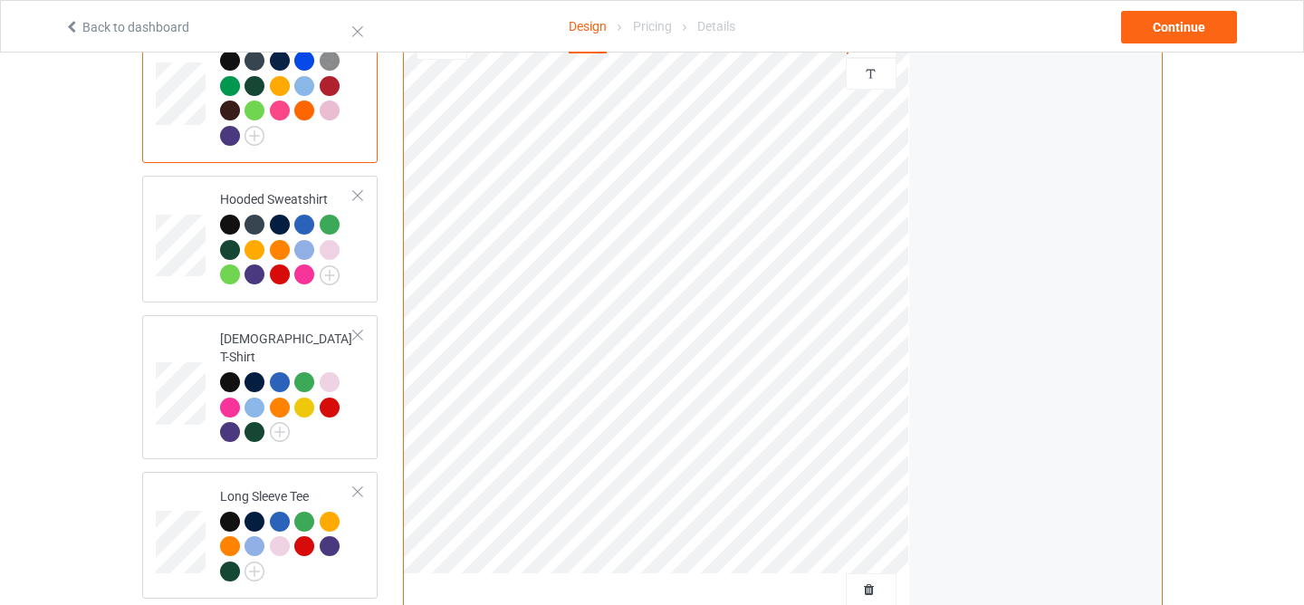
scroll to position [219, 0]
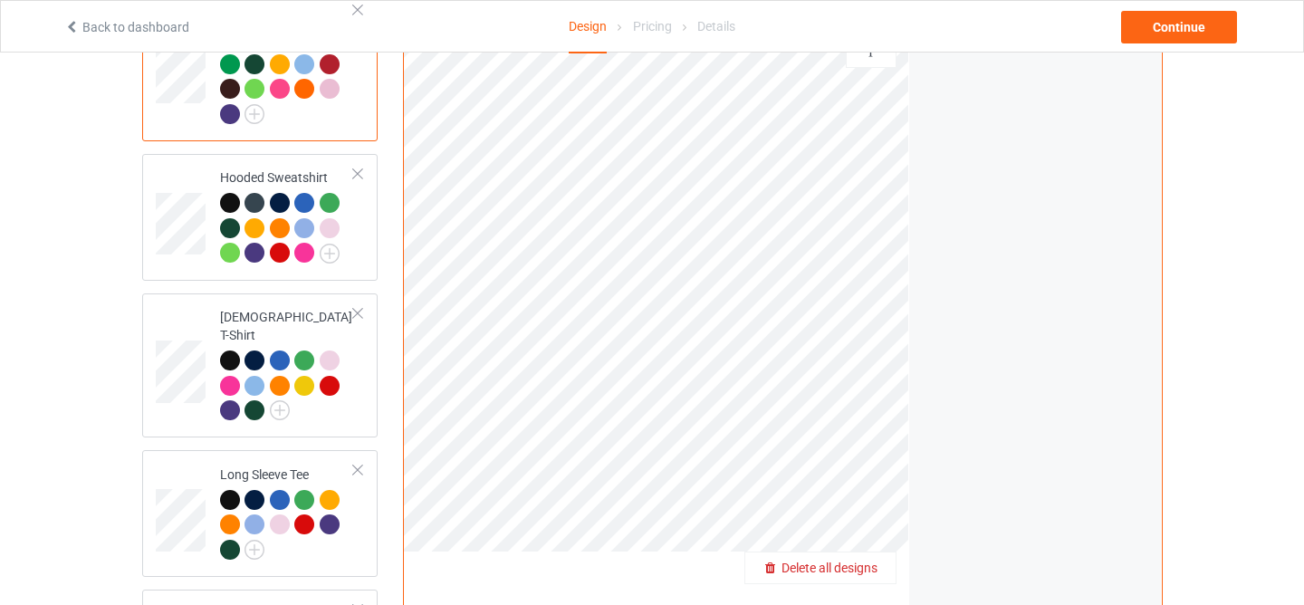
click at [856, 561] on span "Delete all designs" at bounding box center [830, 568] width 96 height 14
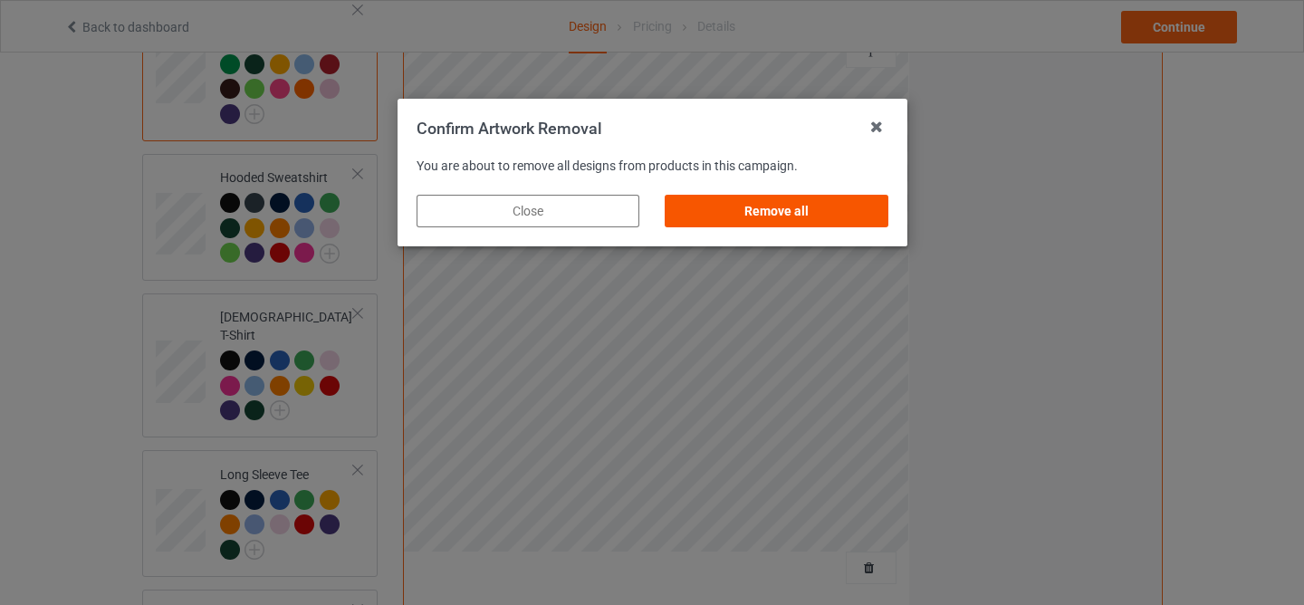
click at [799, 216] on div "Remove all" at bounding box center [776, 211] width 223 height 33
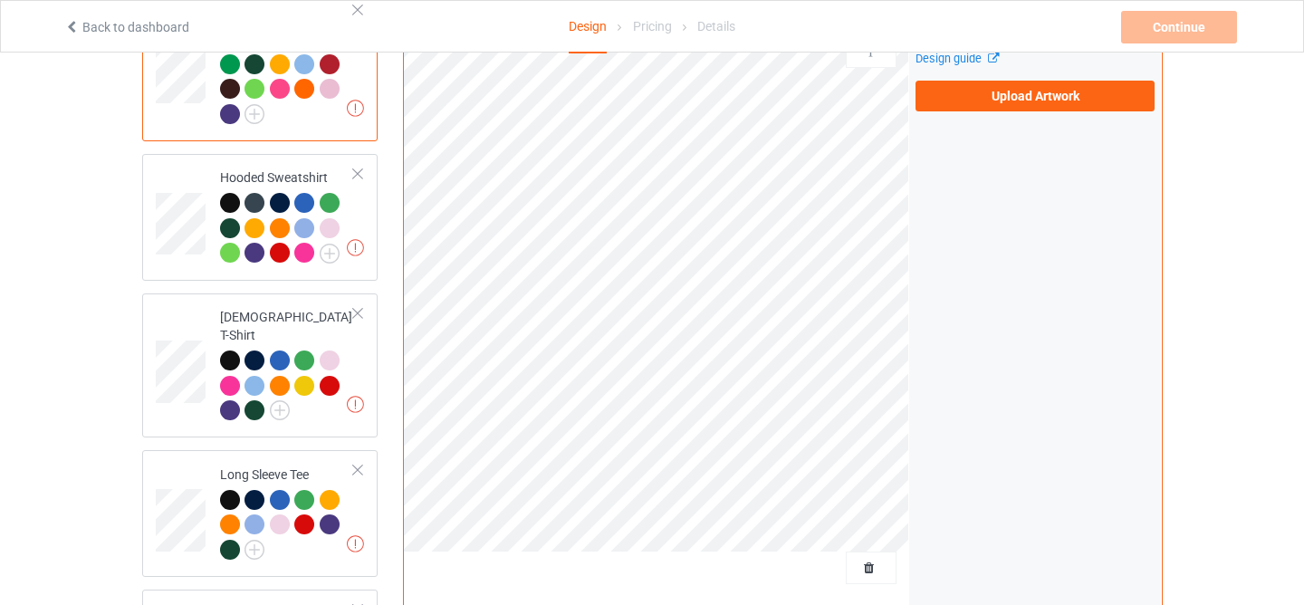
scroll to position [108, 0]
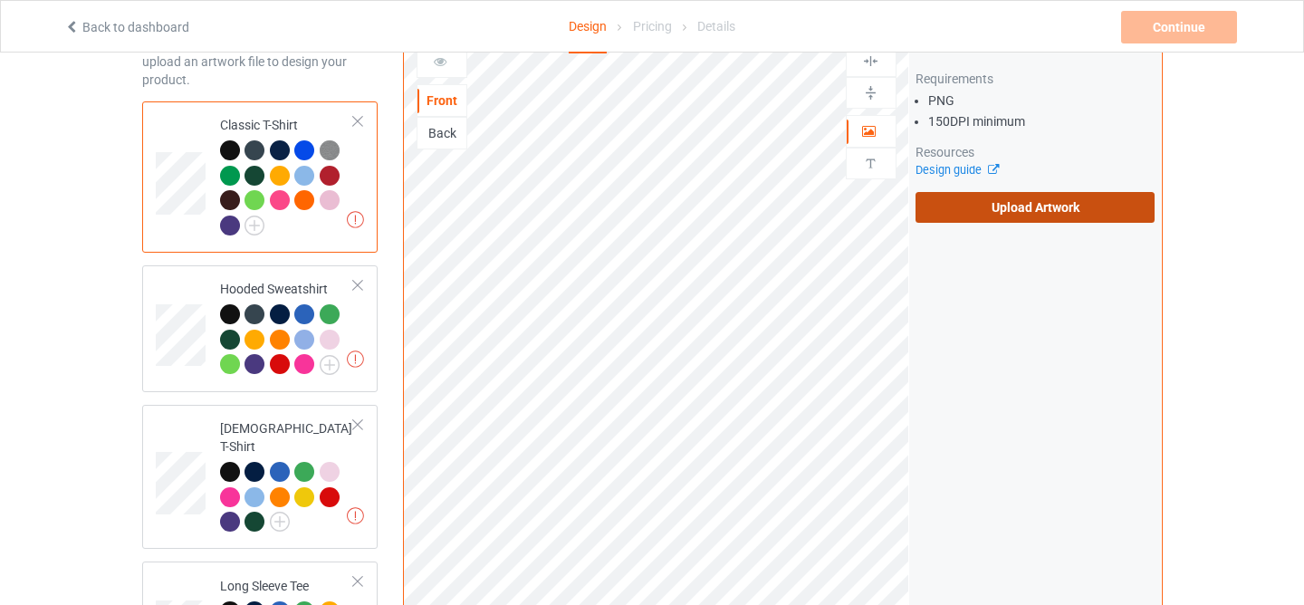
click at [975, 201] on label "Upload Artwork" at bounding box center [1036, 207] width 240 height 31
click at [0, 0] on input "Upload Artwork" at bounding box center [0, 0] width 0 height 0
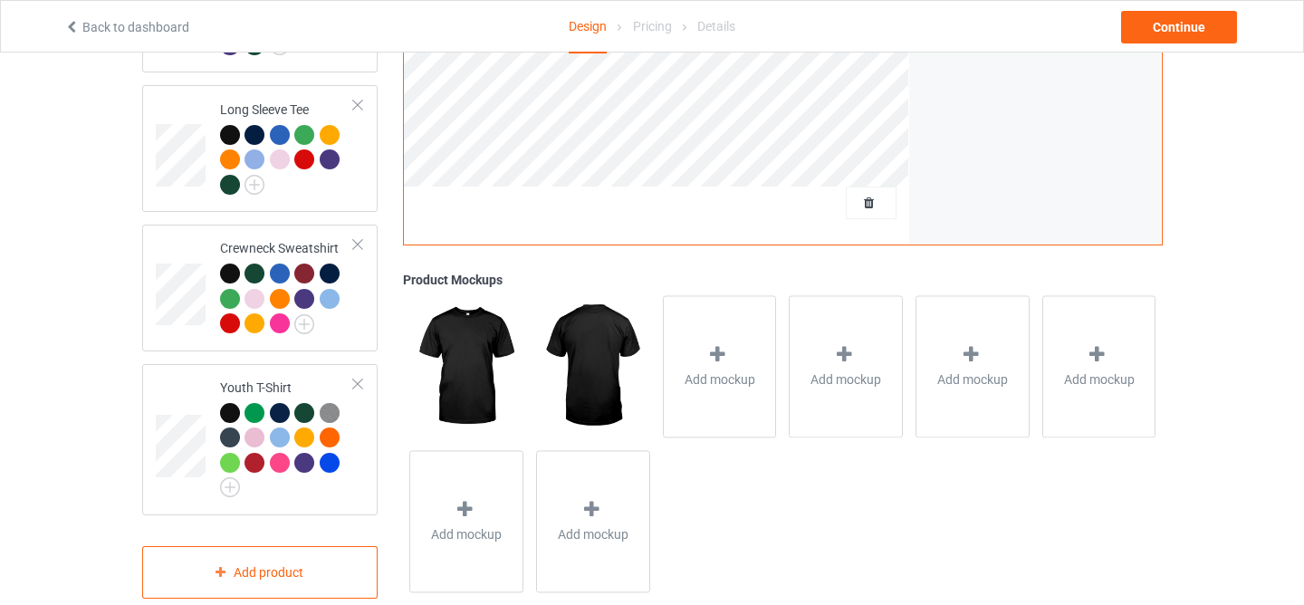
scroll to position [601, 0]
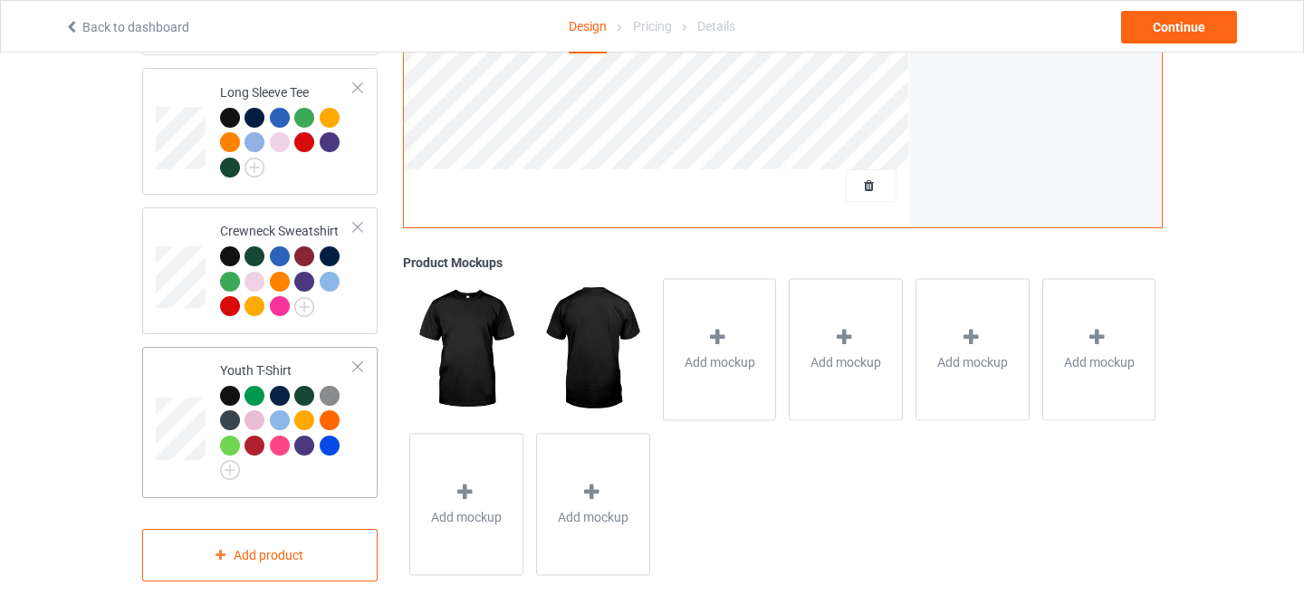
click at [284, 354] on td "Youth T-Shirt" at bounding box center [287, 422] width 155 height 137
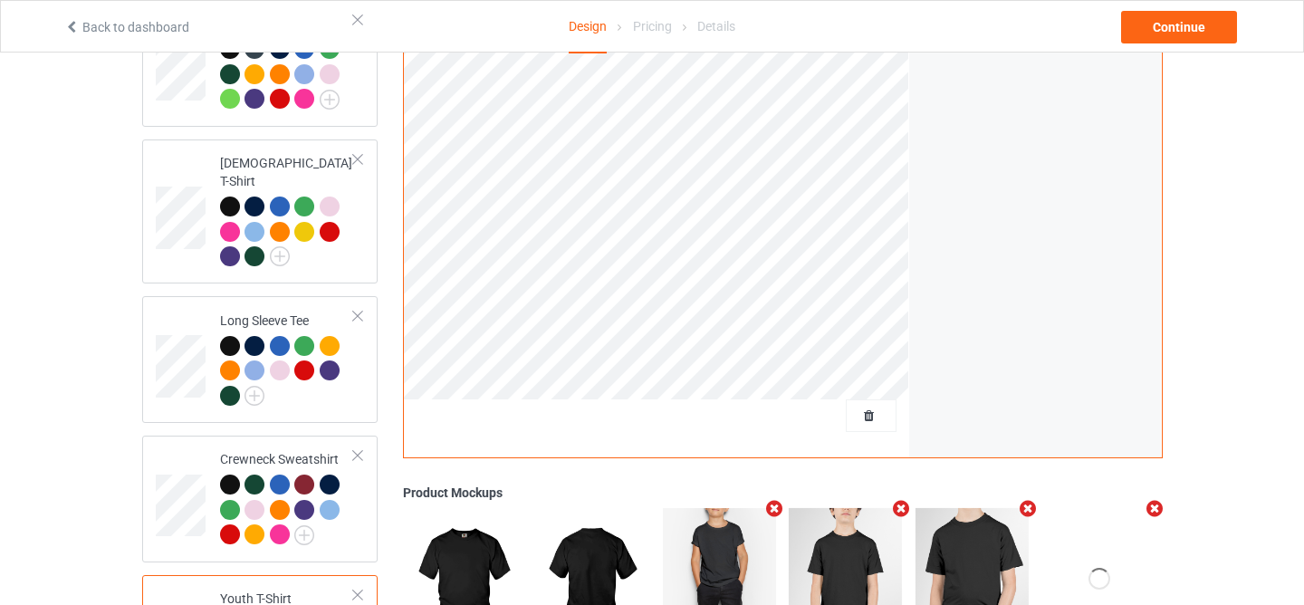
scroll to position [178, 0]
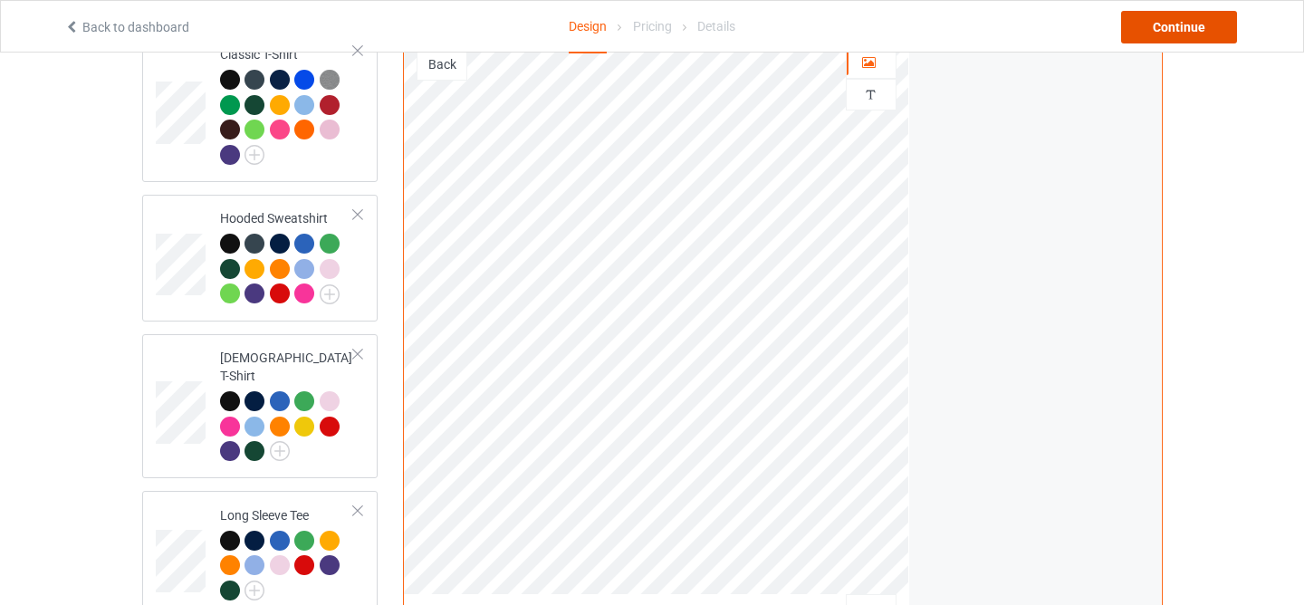
click at [1171, 17] on div "Continue" at bounding box center [1179, 27] width 116 height 33
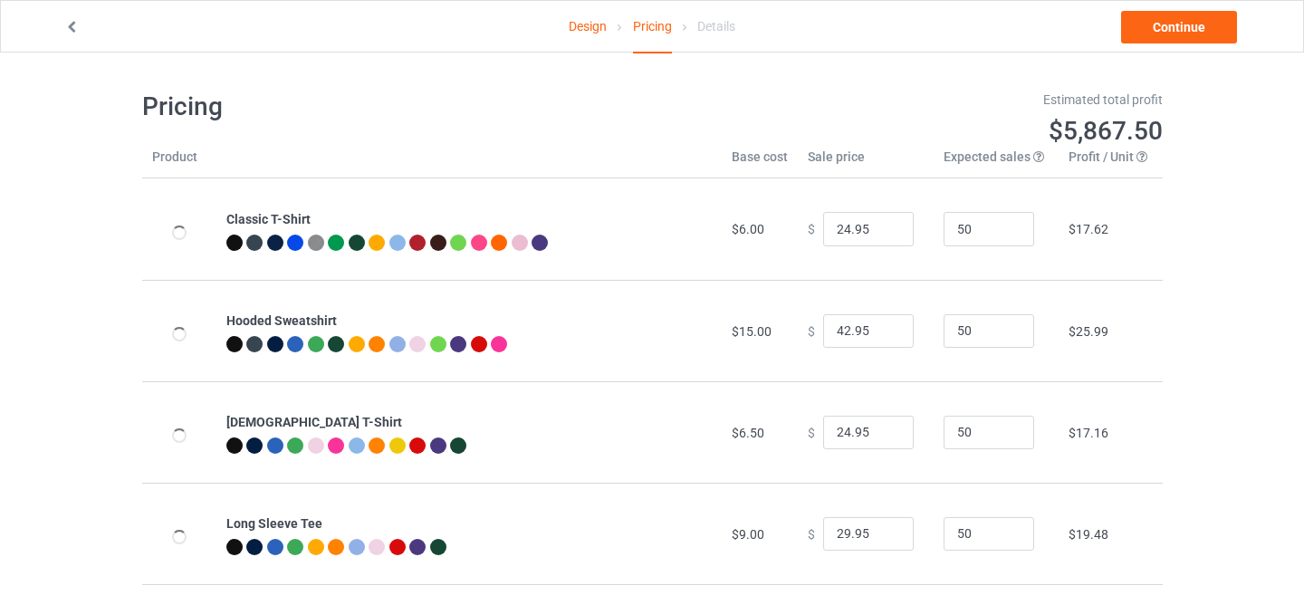
scroll to position [220, 0]
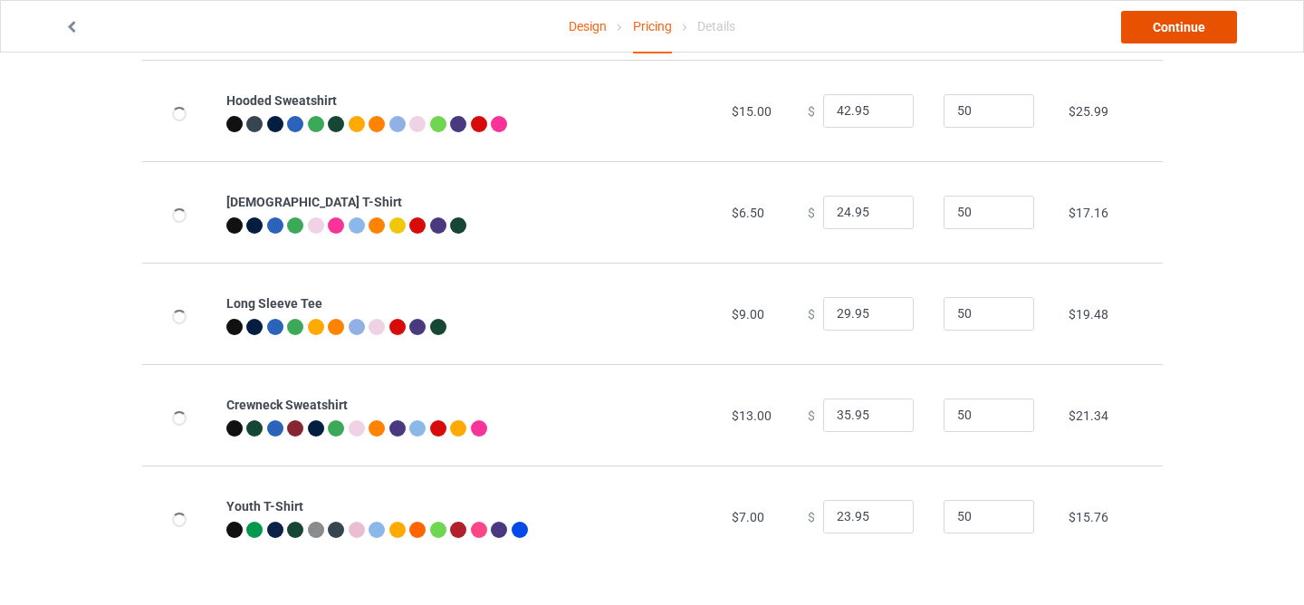
click at [1146, 32] on link "Continue" at bounding box center [1179, 27] width 116 height 33
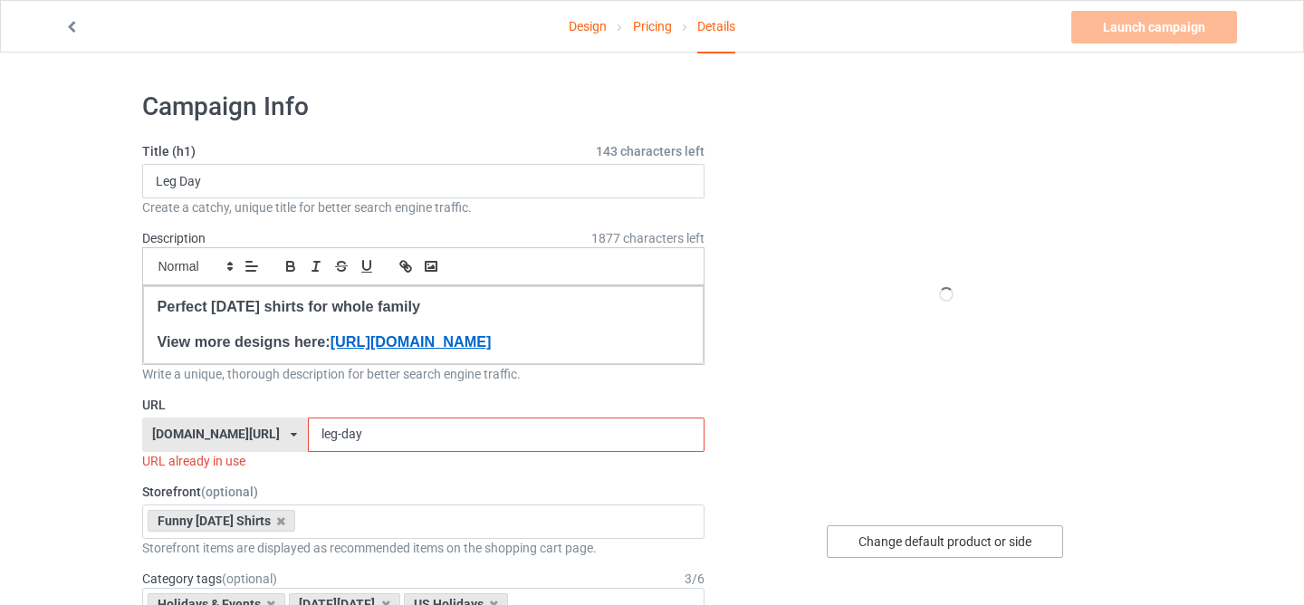
click at [892, 543] on div "Change default product or side" at bounding box center [945, 541] width 236 height 33
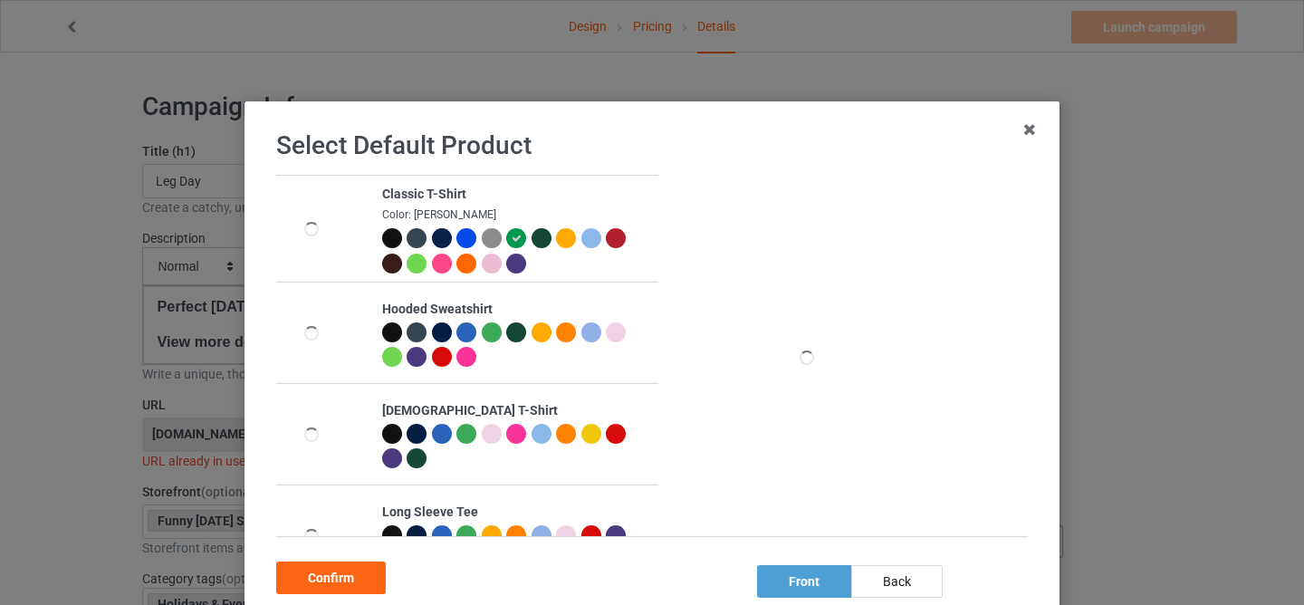
scroll to position [254, 0]
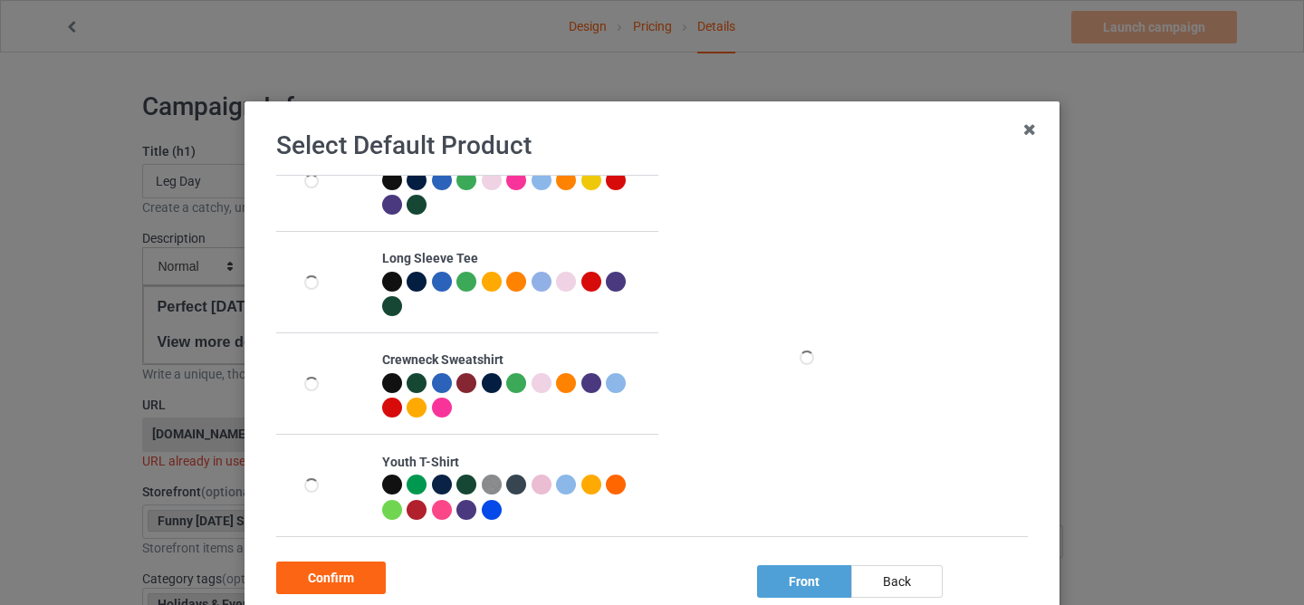
click at [393, 484] on div at bounding box center [392, 485] width 20 height 20
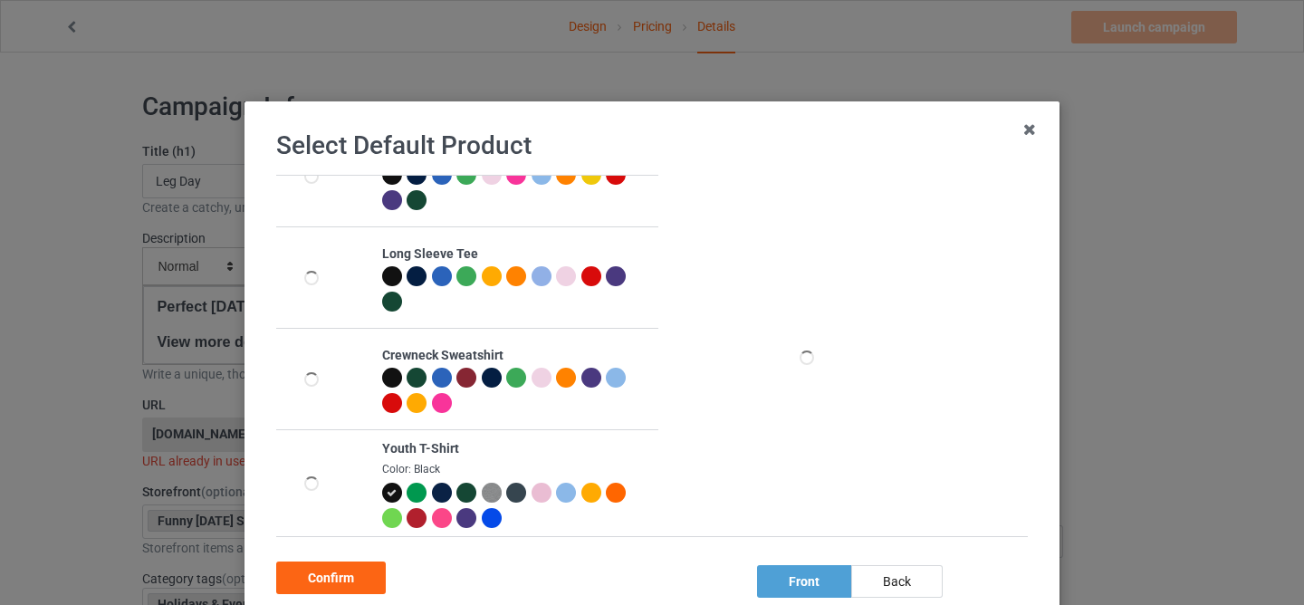
scroll to position [248, 0]
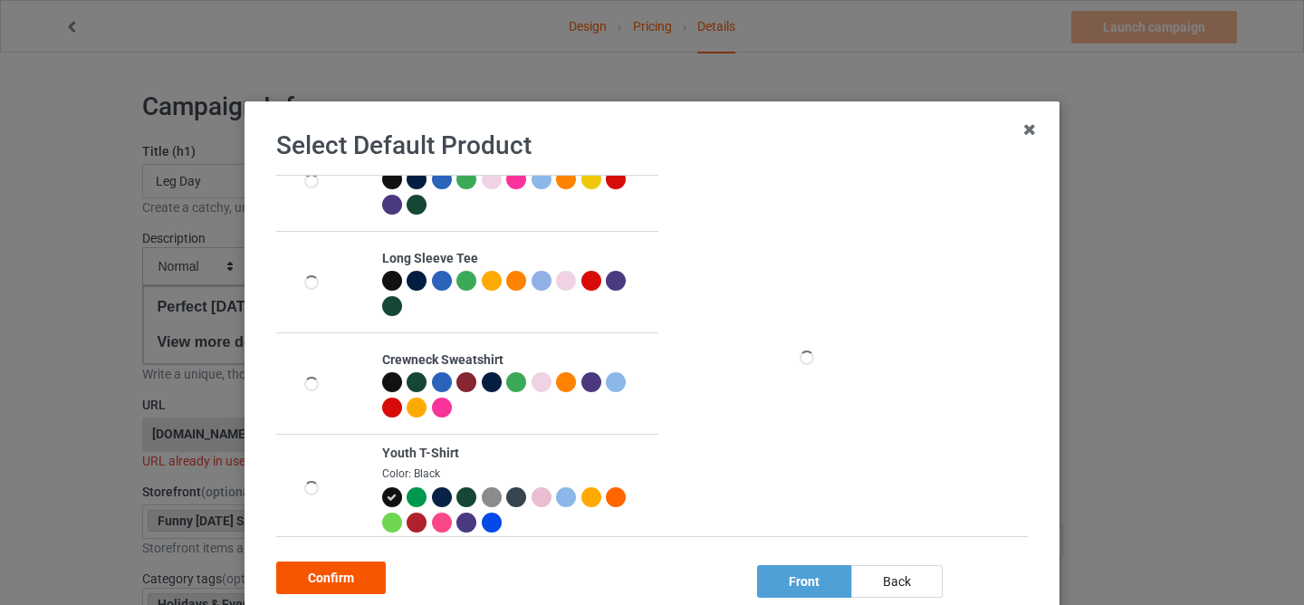
click at [340, 572] on div "Confirm" at bounding box center [331, 578] width 110 height 33
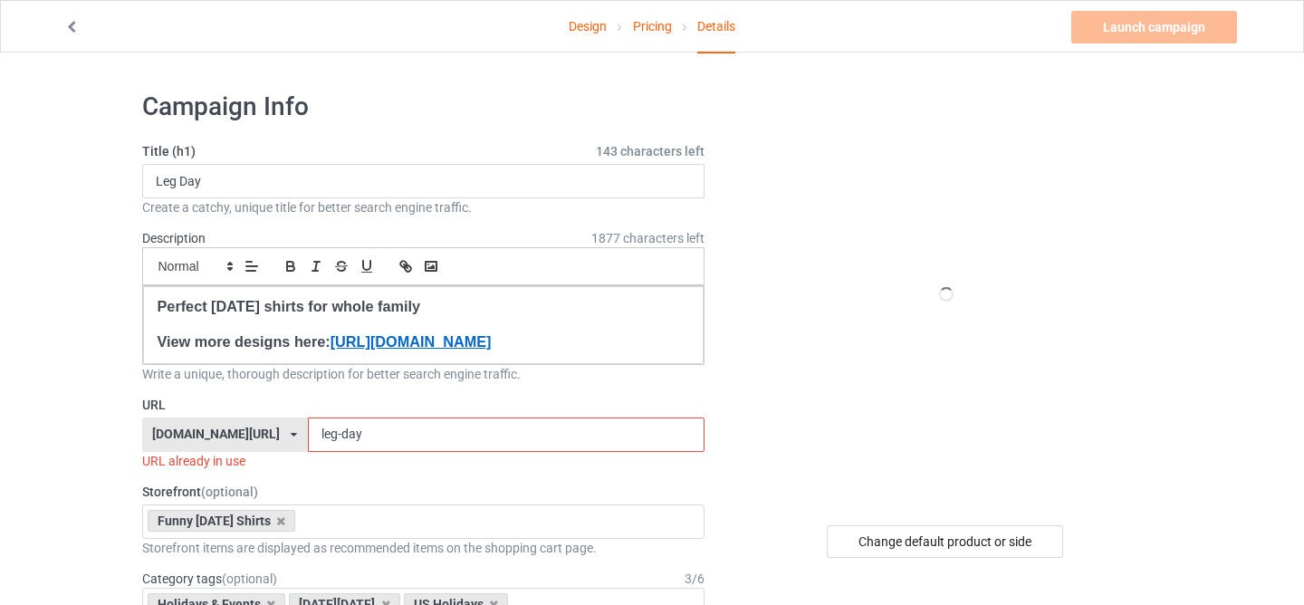
click at [500, 160] on div "Title (h1) 143 characters left Leg Day Create a catchy, unique title for better…" at bounding box center [423, 179] width 563 height 74
click at [495, 182] on input "Leg Day" at bounding box center [423, 181] width 563 height 34
paste input "Dabbing Turkey [DATE][DATE] Pilgrim Boys Men Funny Dab"
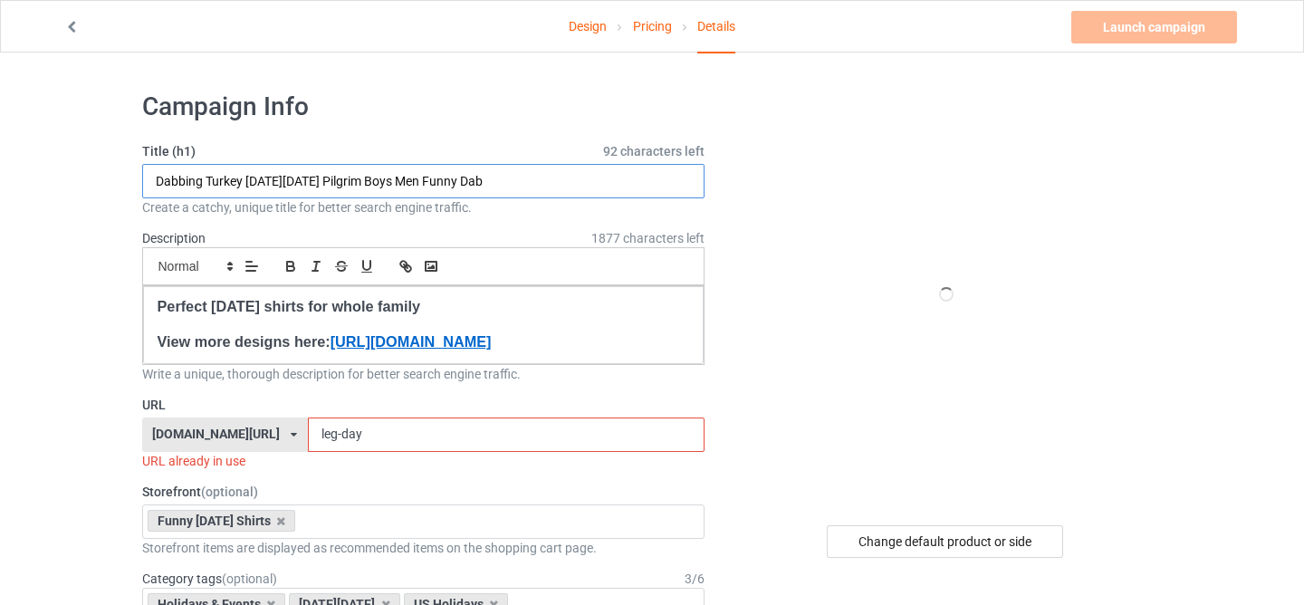
type input "Dabbing Turkey [DATE][DATE] Pilgrim Boys Men Funny Dab"
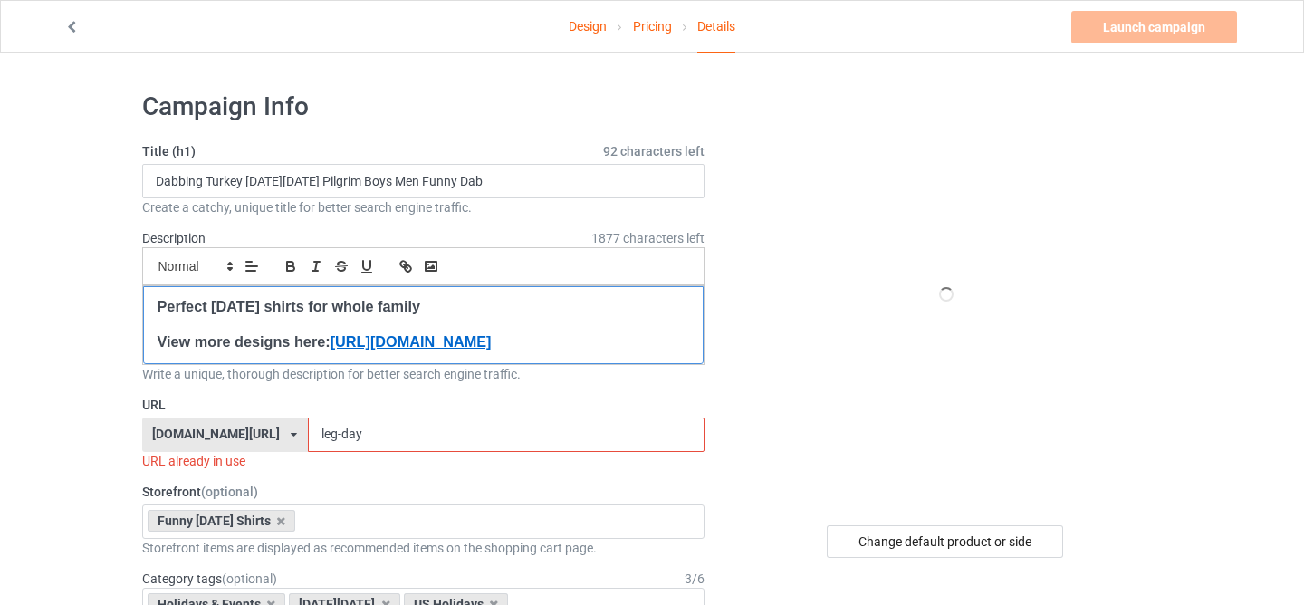
drag, startPoint x: 159, startPoint y: 305, endPoint x: 464, endPoint y: 308, distance: 305.2
click at [420, 310] on strong "Perfect [DATE] shirts for whole family" at bounding box center [289, 306] width 263 height 16
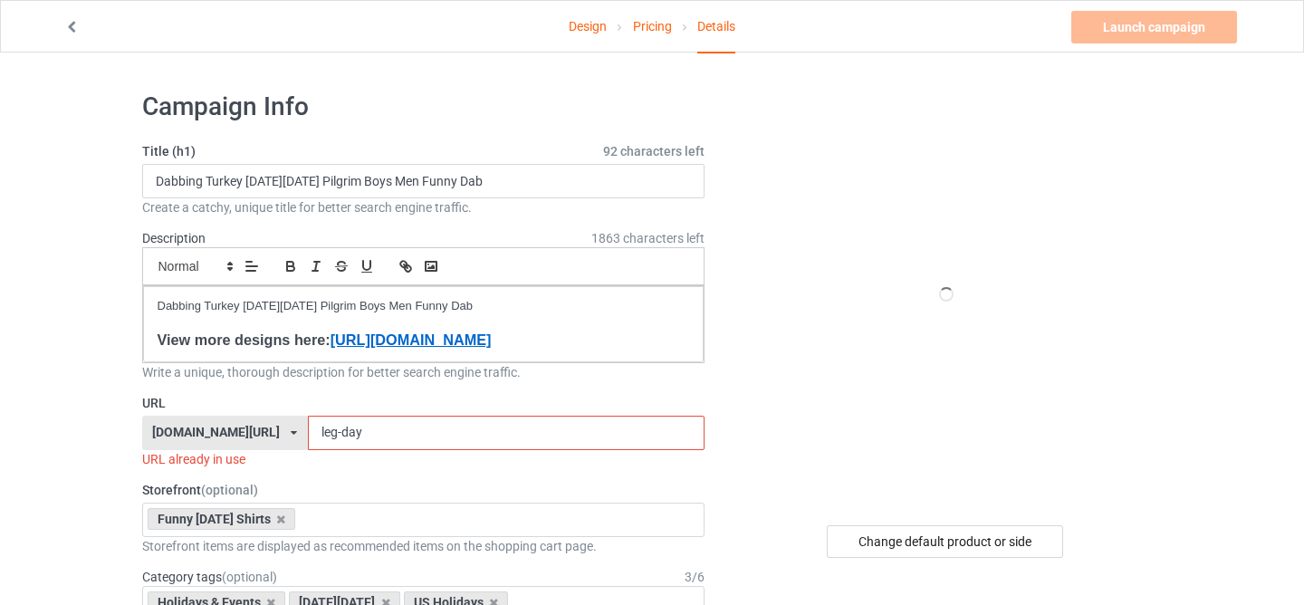
click at [318, 448] on input "leg-day" at bounding box center [506, 433] width 397 height 34
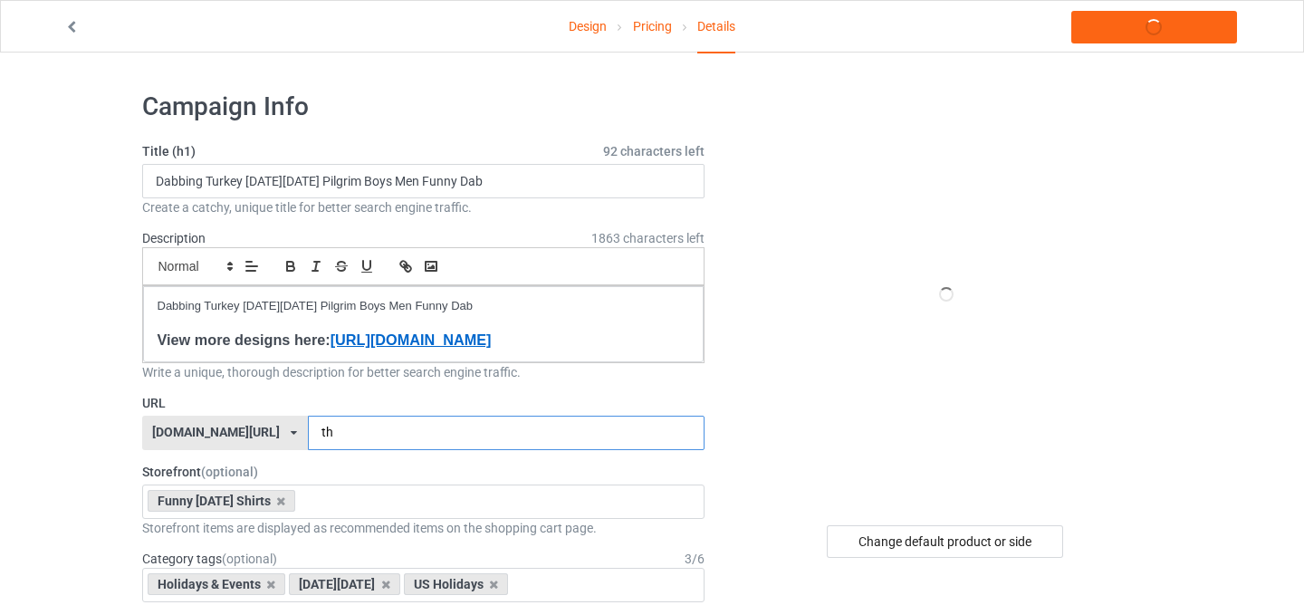
type input "t"
type input "turkey-dabbin"
click at [862, 541] on div "Change default product or side" at bounding box center [945, 541] width 236 height 33
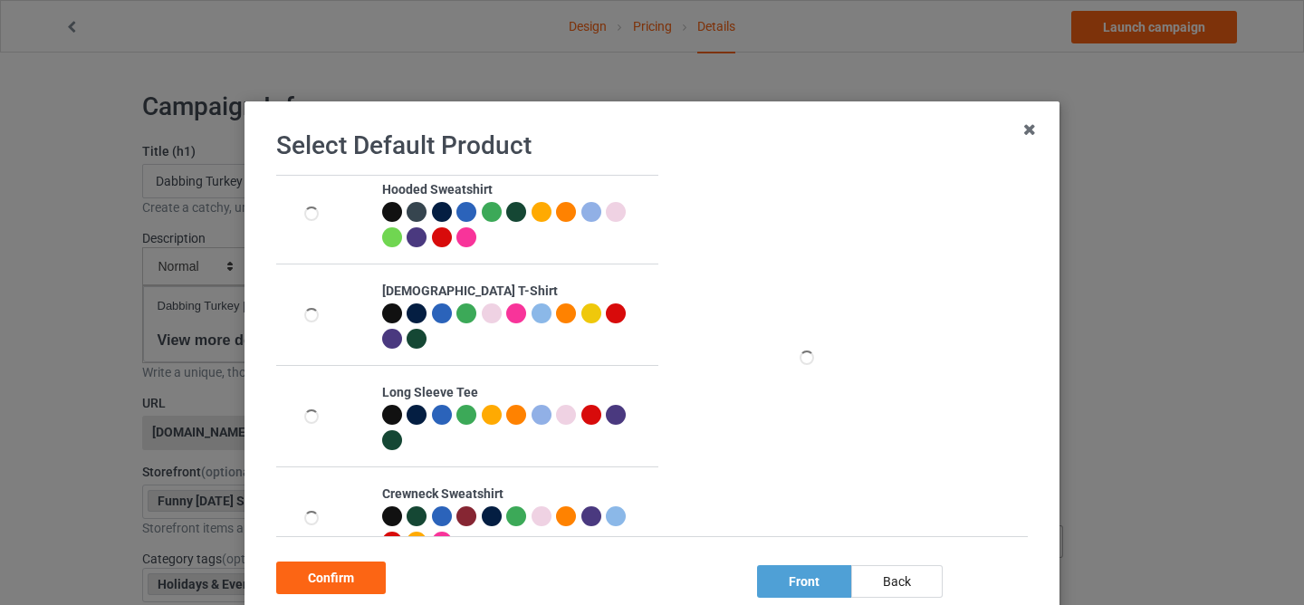
scroll to position [253, 0]
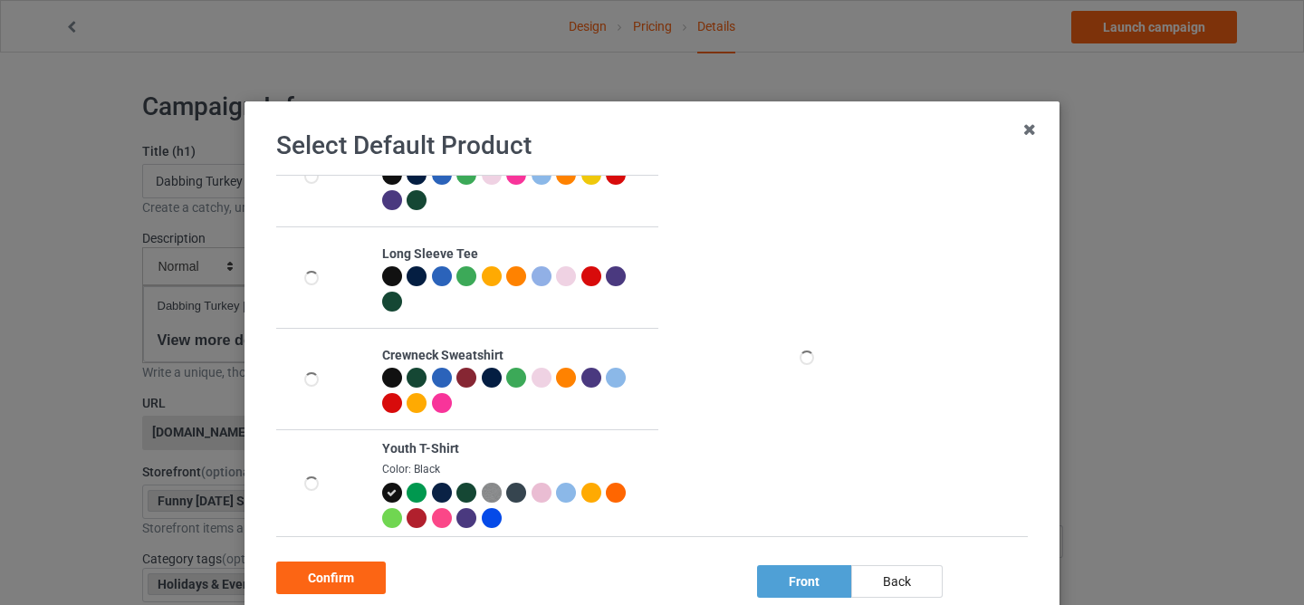
click at [395, 488] on icon at bounding box center [392, 493] width 10 height 10
click at [359, 570] on div "Confirm" at bounding box center [331, 578] width 110 height 33
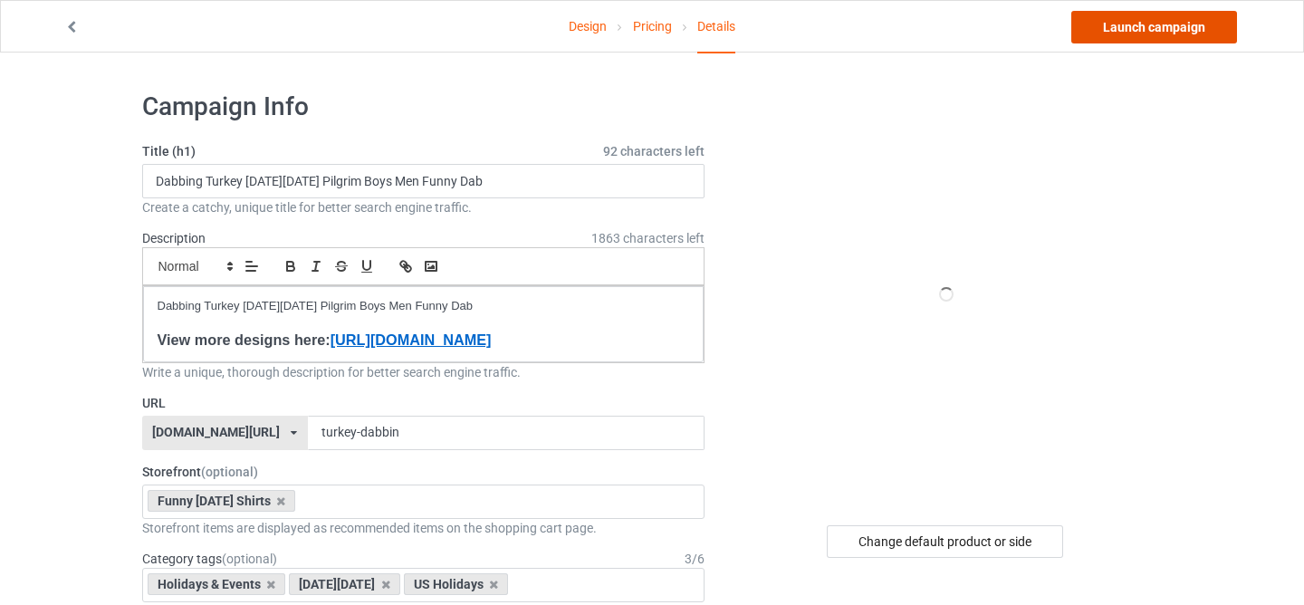
click at [1148, 36] on link "Launch campaign" at bounding box center [1154, 27] width 166 height 33
